Goal: Information Seeking & Learning: Understand process/instructions

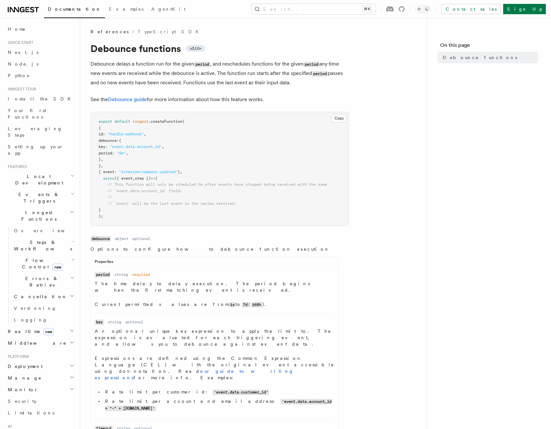
click at [192, 89] on article "References TypeScript SDK Debounce functions v3.1.0+ Debounce delays a function…" at bounding box center [253, 338] width 326 height 620
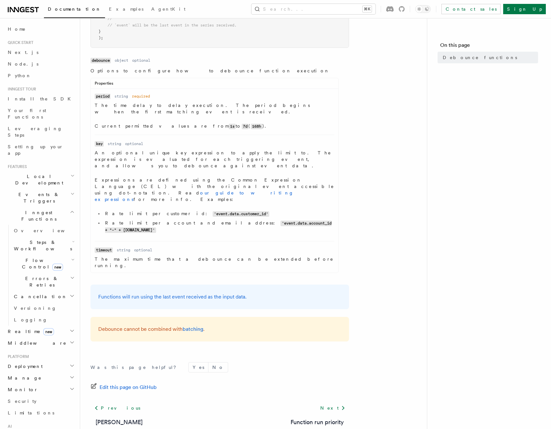
scroll to position [180, 0]
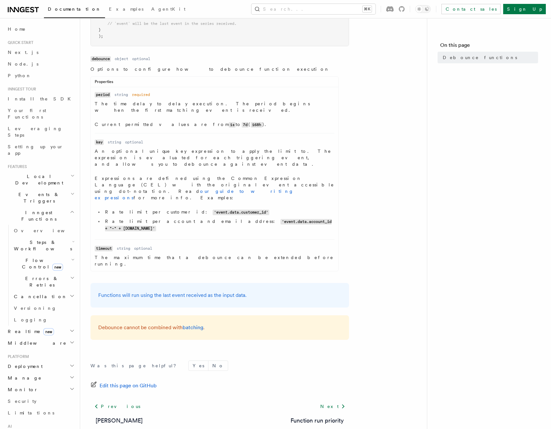
click at [164, 291] on p "Functions will run using the last event received as the input data." at bounding box center [219, 295] width 243 height 9
click at [219, 283] on div "Functions will run using the last event received as the input data." at bounding box center [219, 295] width 259 height 25
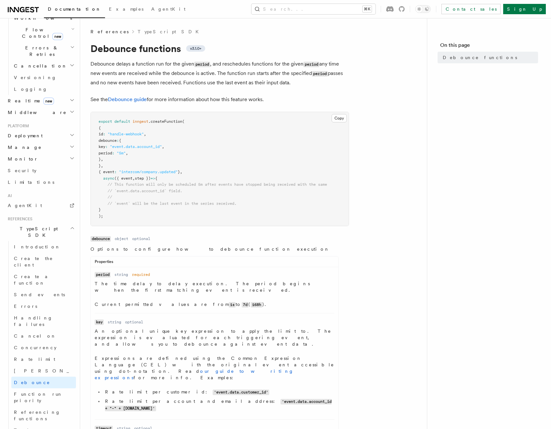
scroll to position [297, 0]
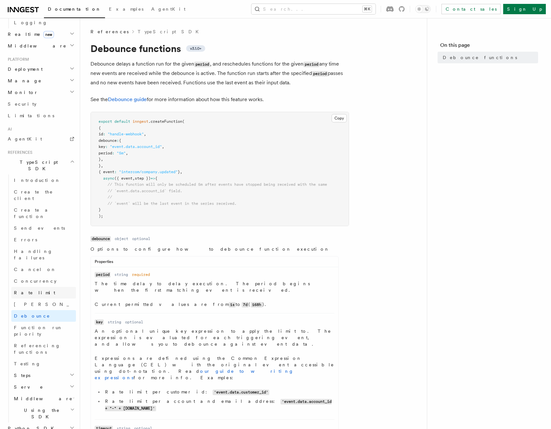
click at [61, 287] on link "Rate limit" at bounding box center [43, 293] width 65 height 12
